Goal: Information Seeking & Learning: Learn about a topic

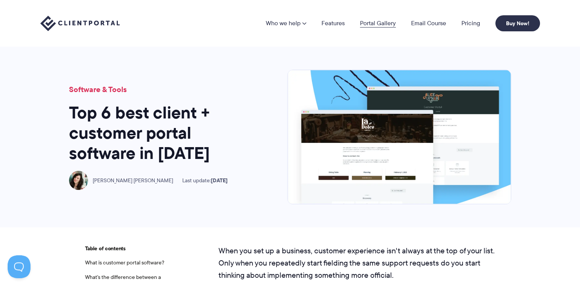
click at [374, 23] on link "Portal Gallery" at bounding box center [378, 23] width 36 height 6
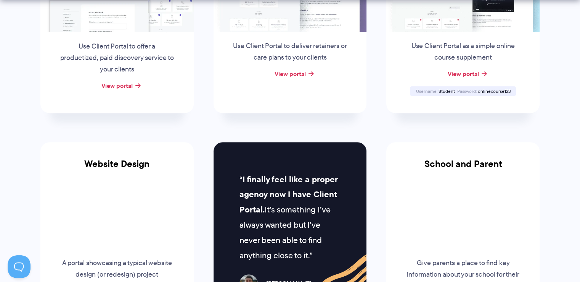
scroll to position [305, 0]
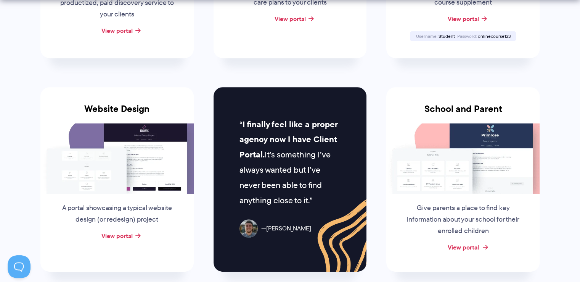
click at [472, 246] on link "View portal" at bounding box center [463, 246] width 31 height 9
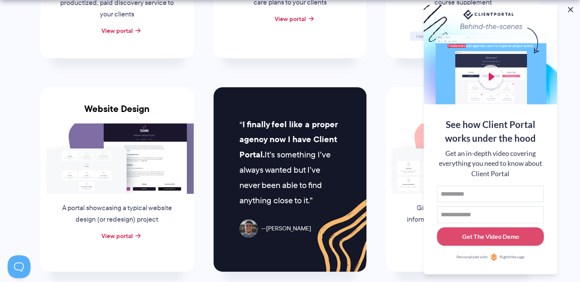
click at [570, 8] on button at bounding box center [570, 9] width 9 height 9
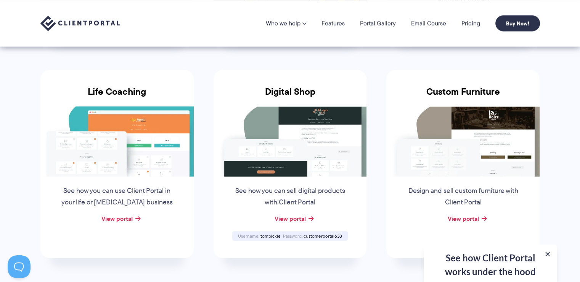
scroll to position [534, 0]
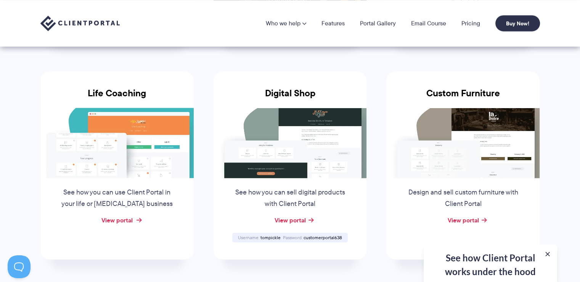
click at [113, 219] on link "View portal" at bounding box center [117, 219] width 31 height 9
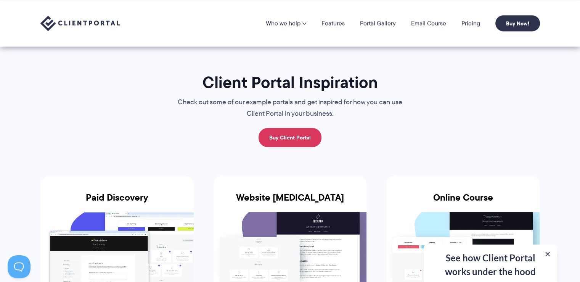
scroll to position [0, 0]
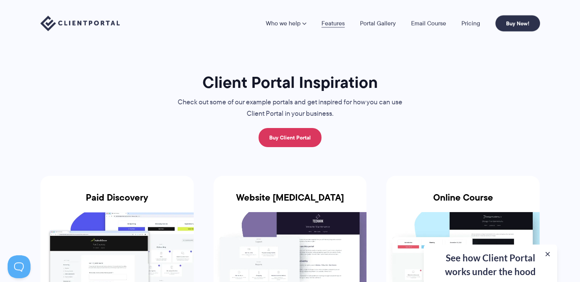
click at [334, 21] on link "Features" at bounding box center [333, 23] width 23 height 6
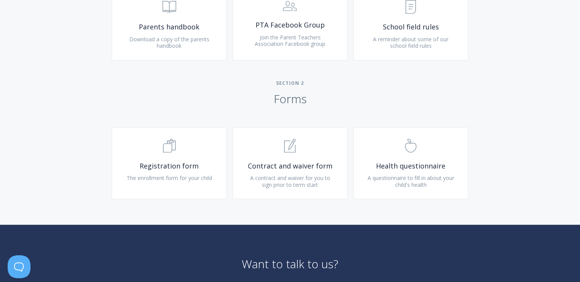
scroll to position [496, 0]
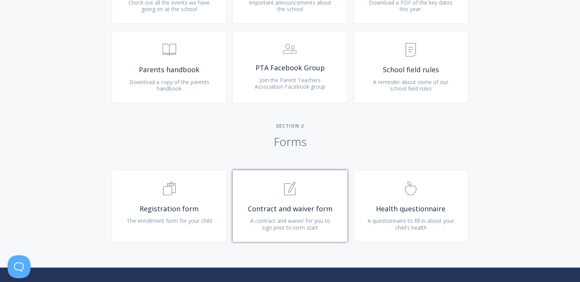
click at [280, 201] on link ".st0{fill:none;stroke:#000000;stroke-width:2;stroke-miterlimit:10;} 1. General …" at bounding box center [290, 206] width 115 height 72
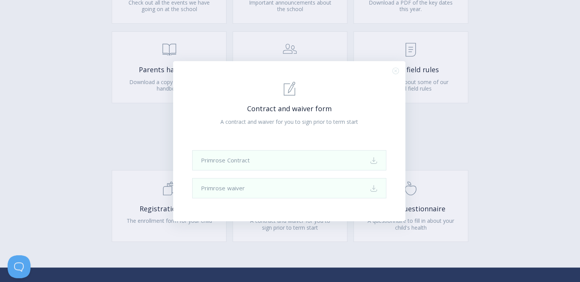
scroll to position [458, 0]
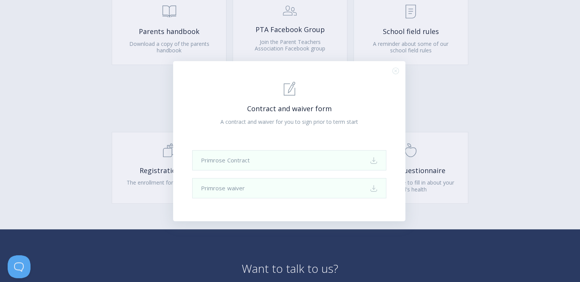
click at [396, 70] on line "Close (Press escape to close)" at bounding box center [396, 70] width 2 height 2
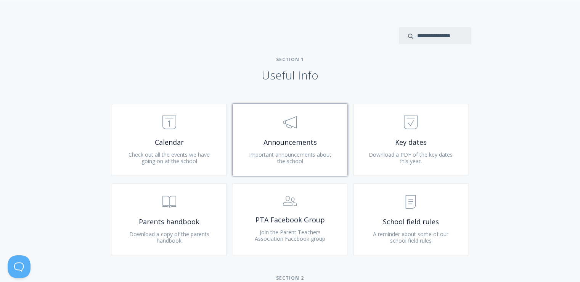
scroll to position [267, 0]
click at [288, 169] on link ".st0{fill:none;stroke:#000000;stroke-width:2;stroke-miterlimit:10;} 3. Communic…" at bounding box center [290, 141] width 115 height 72
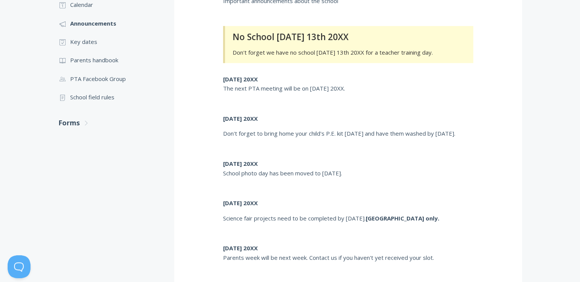
scroll to position [229, 0]
